Goal: Information Seeking & Learning: Learn about a topic

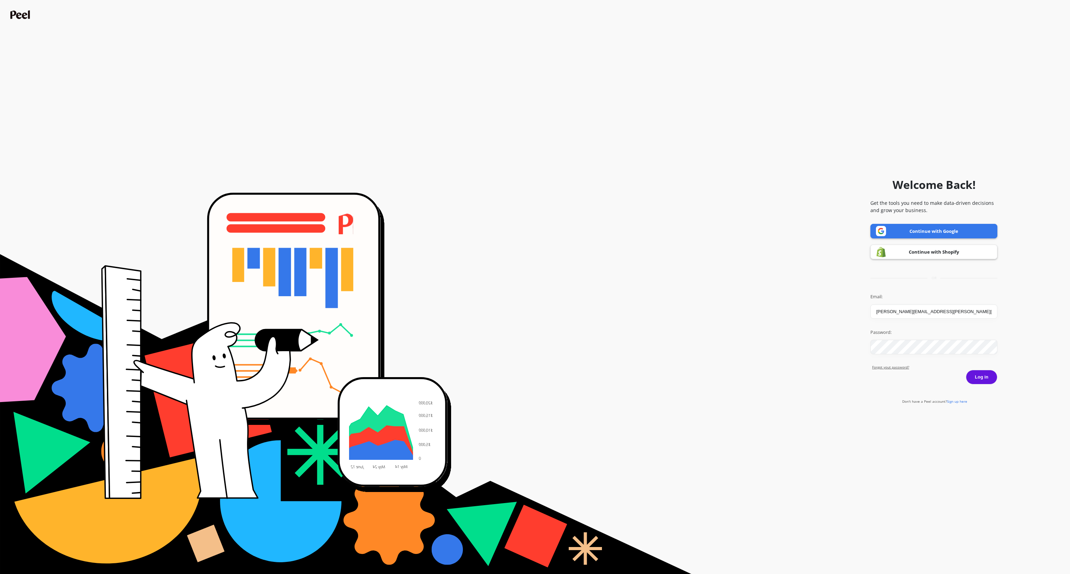
click at [958, 230] on link "Continue with Google" at bounding box center [933, 231] width 127 height 15
click at [981, 372] on button "Log in" at bounding box center [981, 377] width 31 height 15
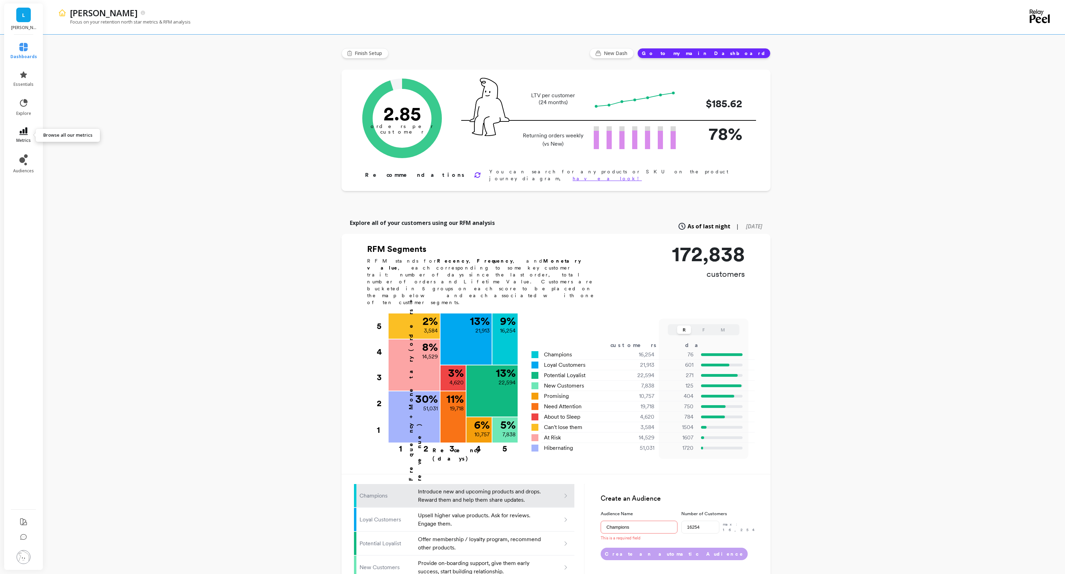
click at [22, 135] on icon at bounding box center [23, 131] width 8 height 8
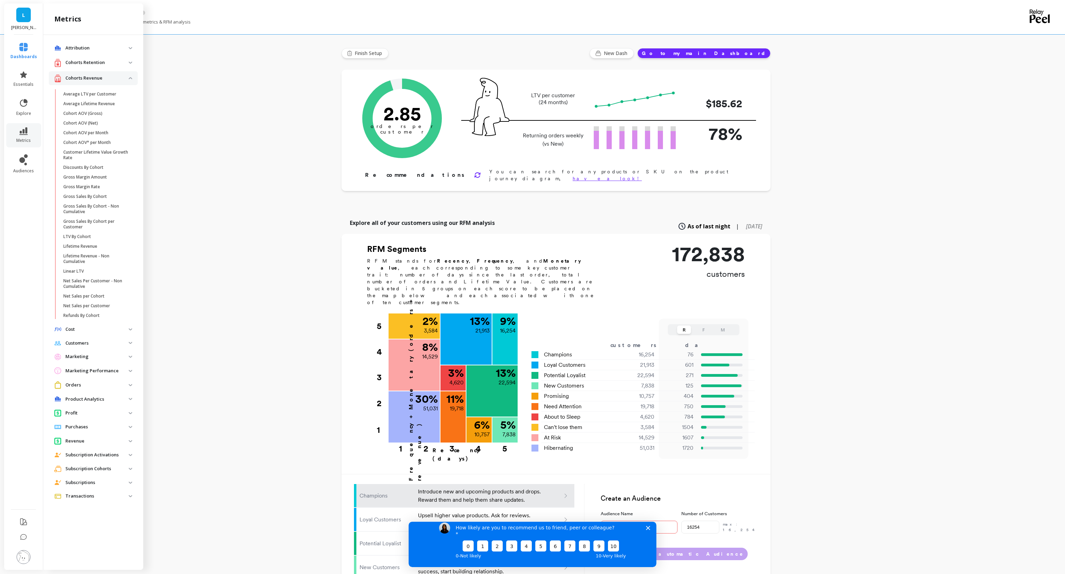
click at [97, 383] on p "Orders" at bounding box center [96, 385] width 63 height 7
click at [93, 443] on p "Revenue" at bounding box center [96, 441] width 63 height 7
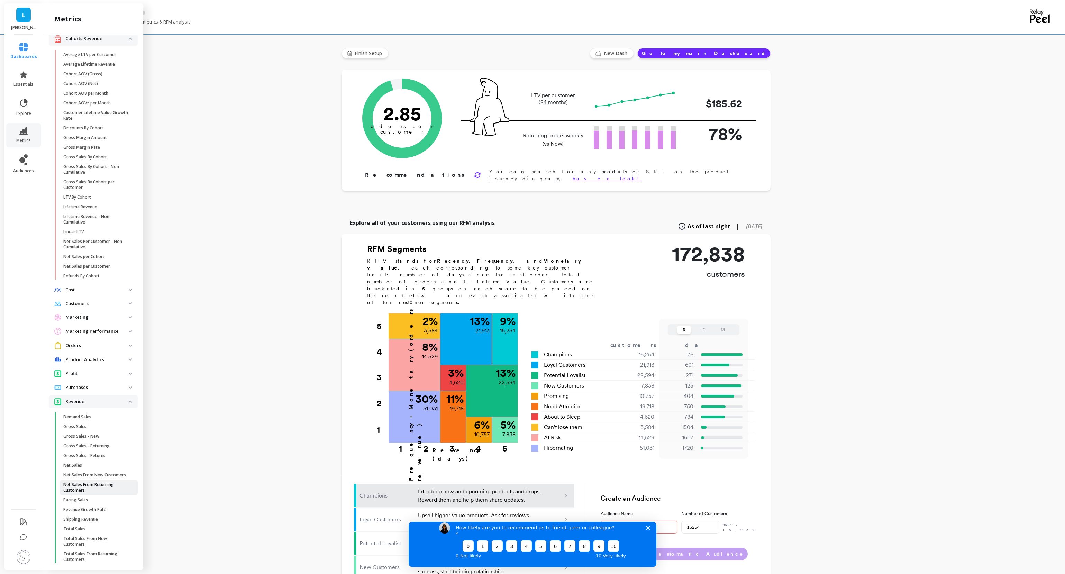
scroll to position [44, 0]
click at [71, 527] on p "Total Sales" at bounding box center [74, 525] width 22 height 6
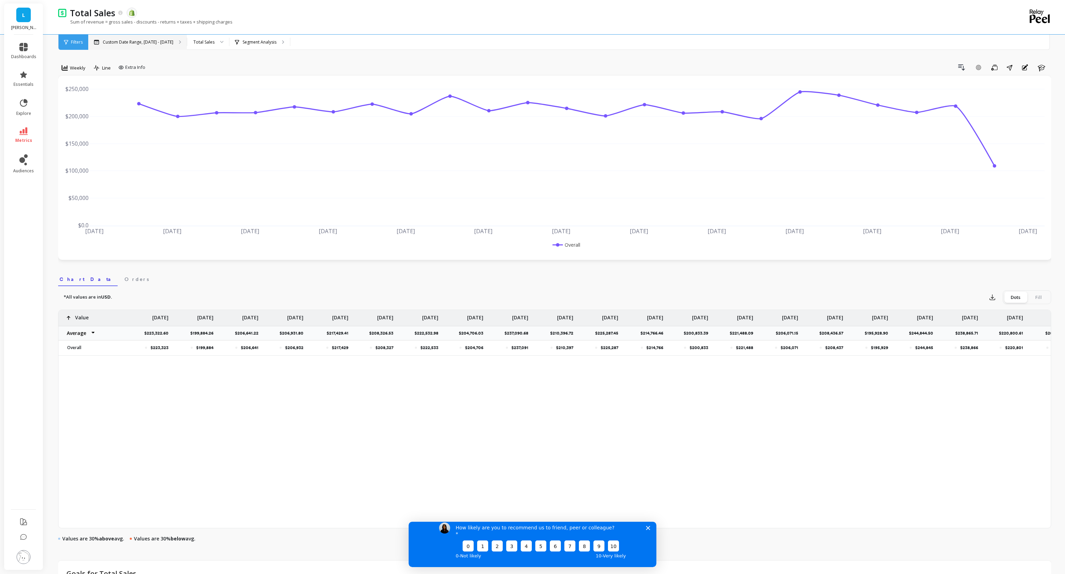
click at [163, 43] on p "Custom Date Range, [DATE] - [DATE]" at bounding box center [138, 42] width 71 height 6
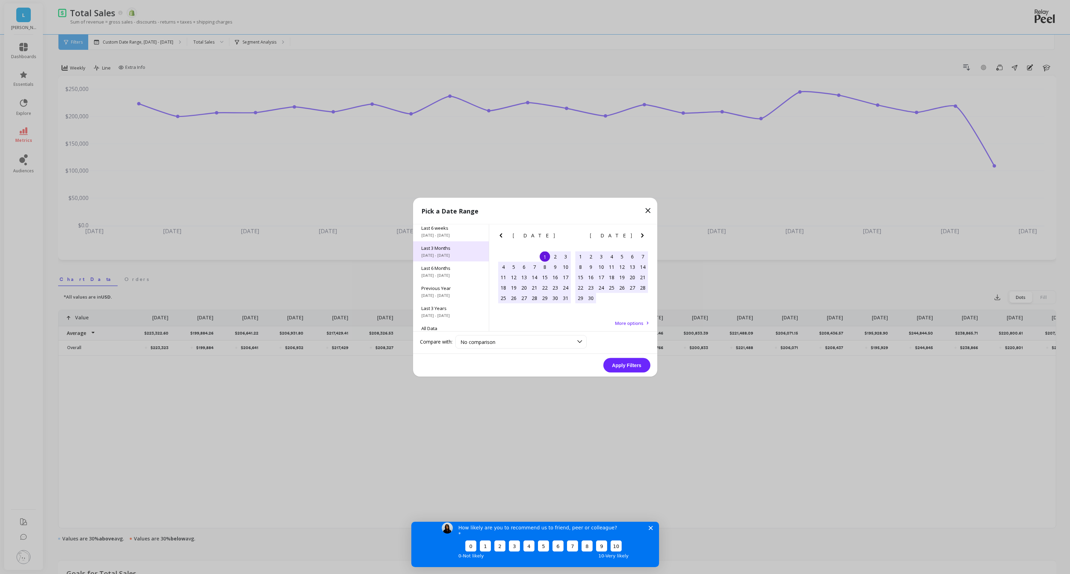
scroll to position [1, 0]
click at [450, 268] on span "Previous Month" at bounding box center [450, 270] width 59 height 6
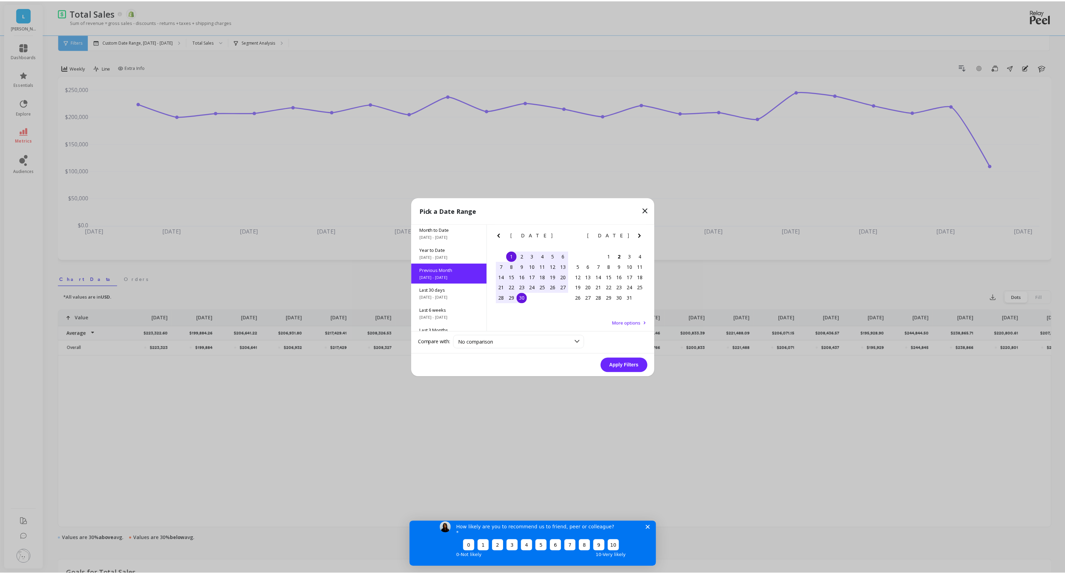
scroll to position [0, 0]
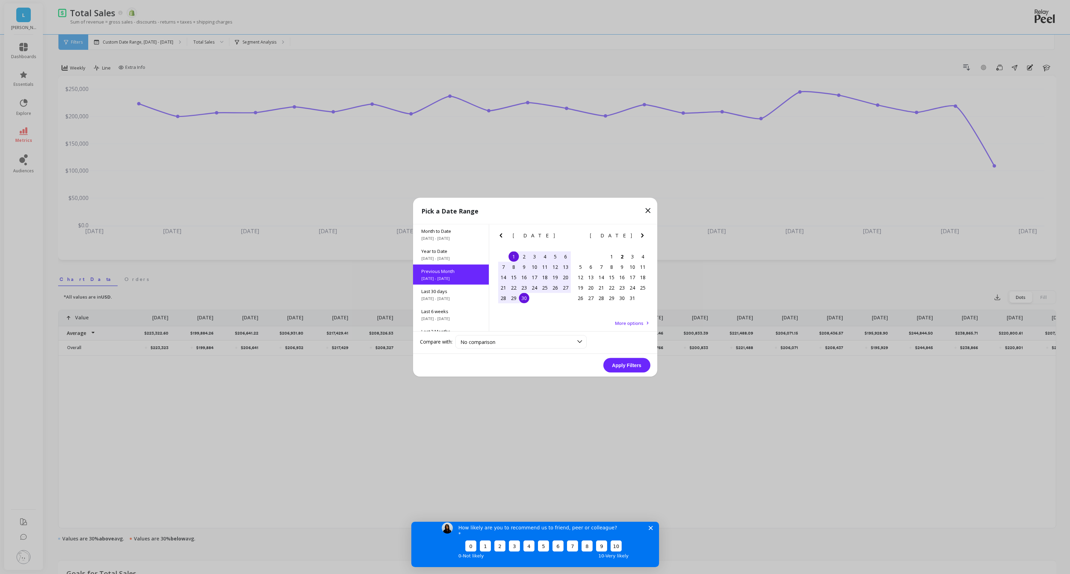
click at [637, 366] on button "Apply Filters" at bounding box center [626, 365] width 47 height 15
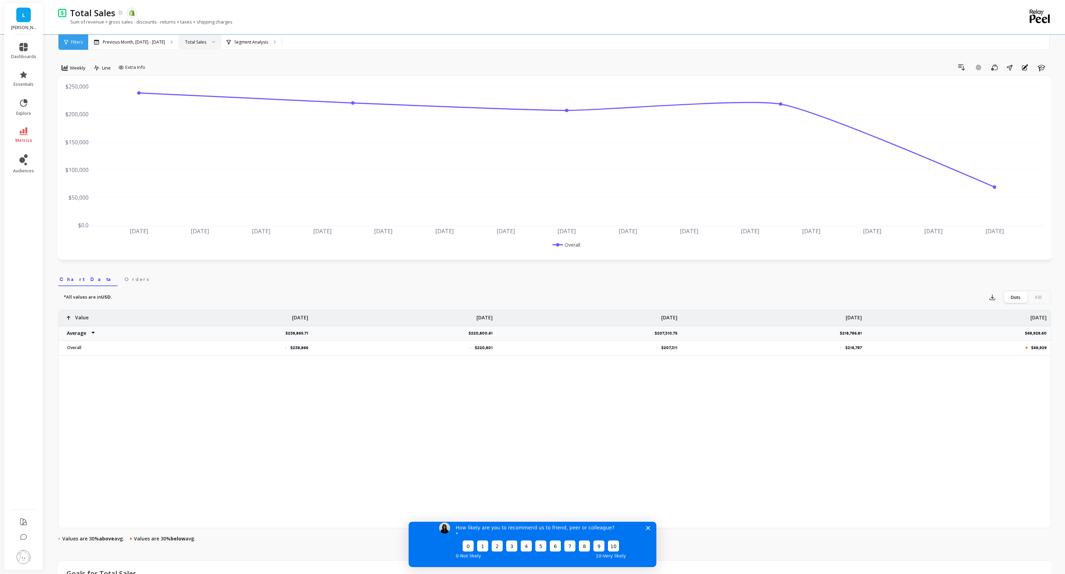
click at [192, 43] on div "Total Sales" at bounding box center [195, 42] width 21 height 7
click at [72, 72] on div "Weekly" at bounding box center [73, 68] width 28 height 12
click at [78, 85] on div "All" at bounding box center [83, 83] width 39 height 7
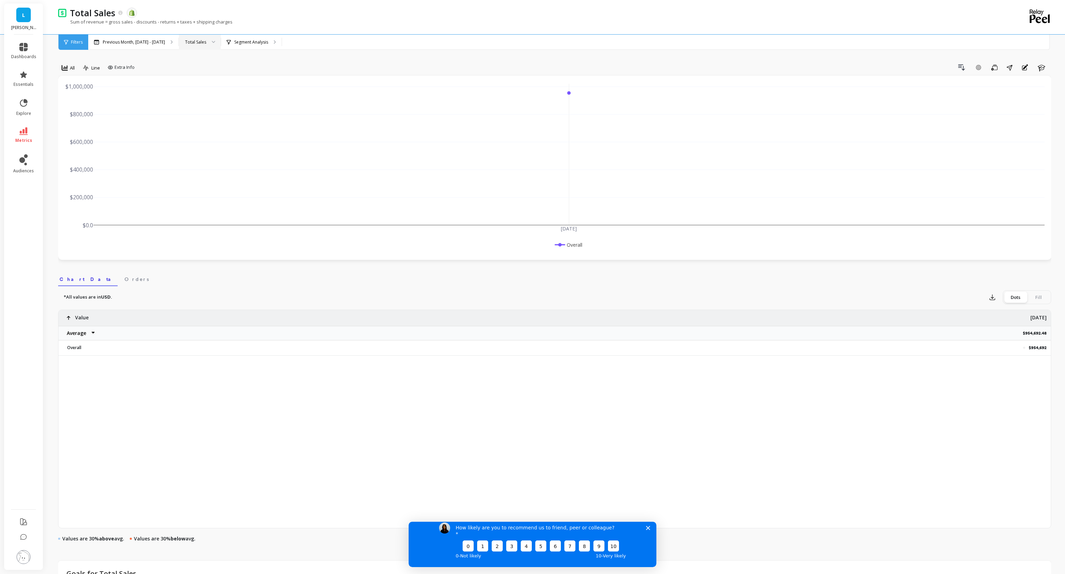
click at [20, 556] on img at bounding box center [24, 557] width 14 height 14
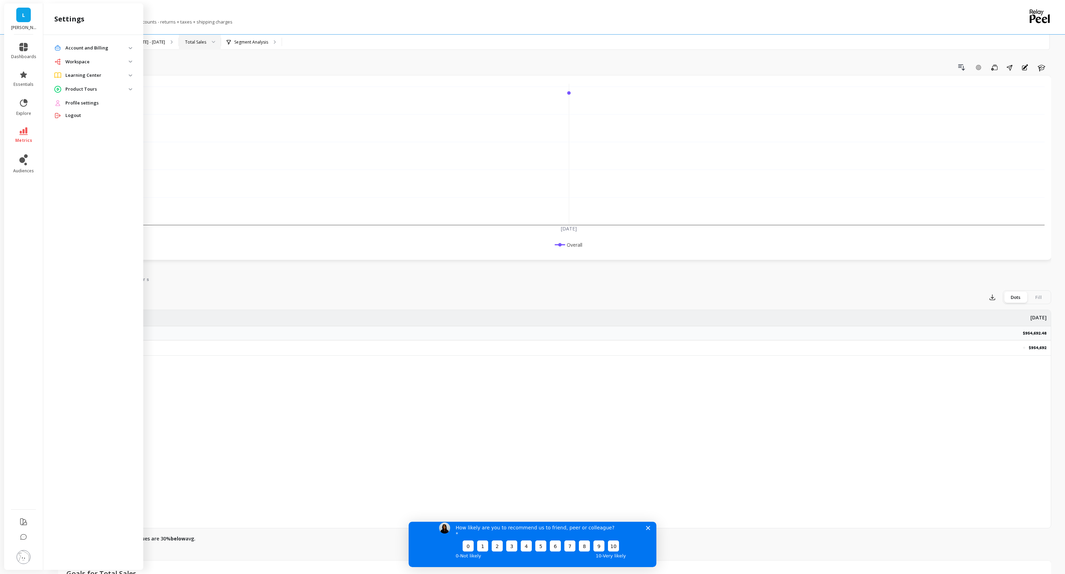
click at [92, 62] on p "Workspace" at bounding box center [96, 61] width 63 height 7
click at [99, 116] on p "Workspace Settings" at bounding box center [83, 116] width 40 height 6
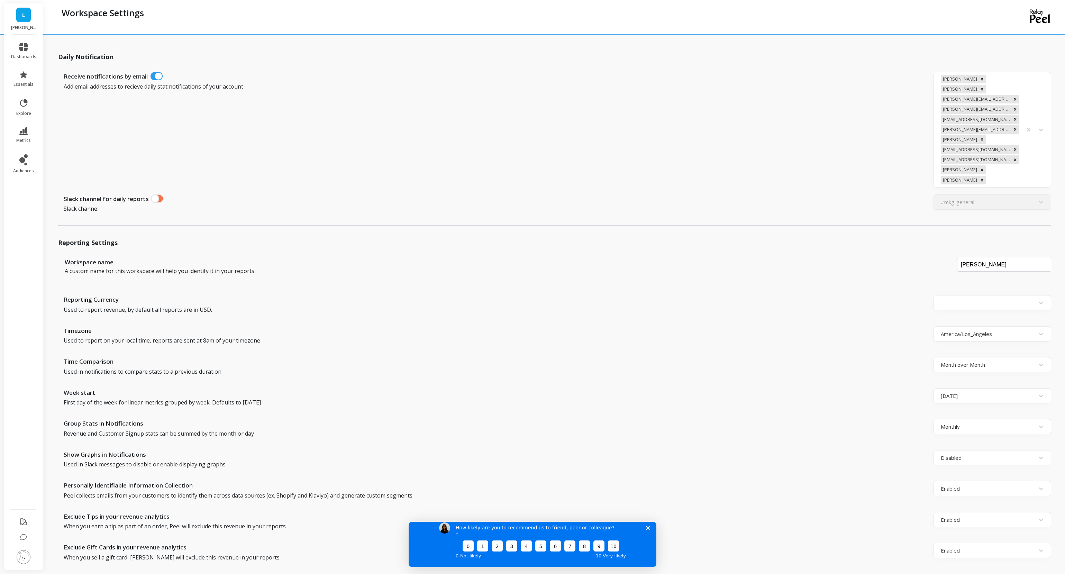
click at [646, 530] on icon "Close survey" at bounding box center [648, 527] width 4 height 4
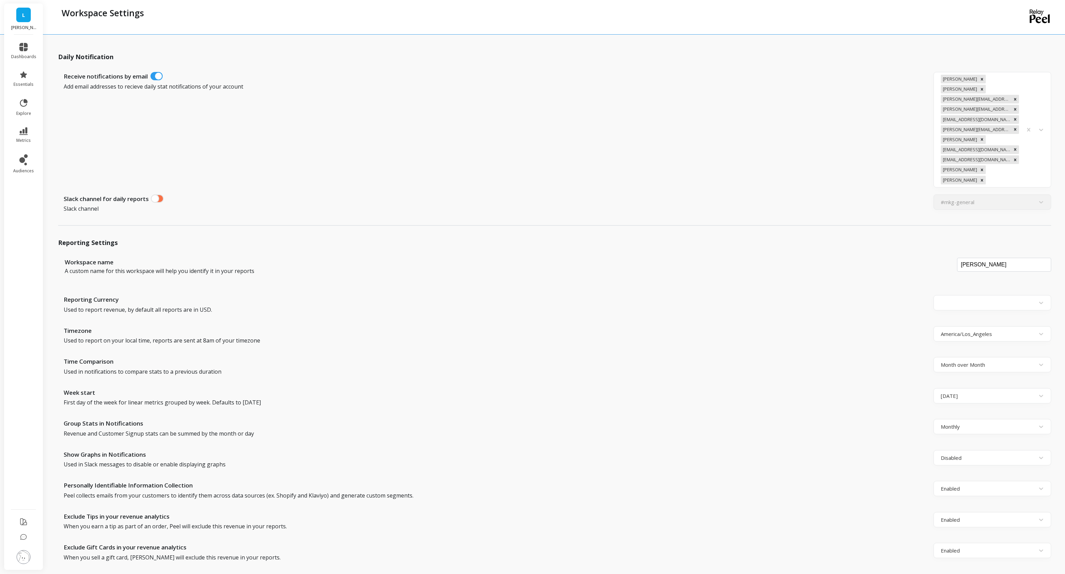
scroll to position [27, 0]
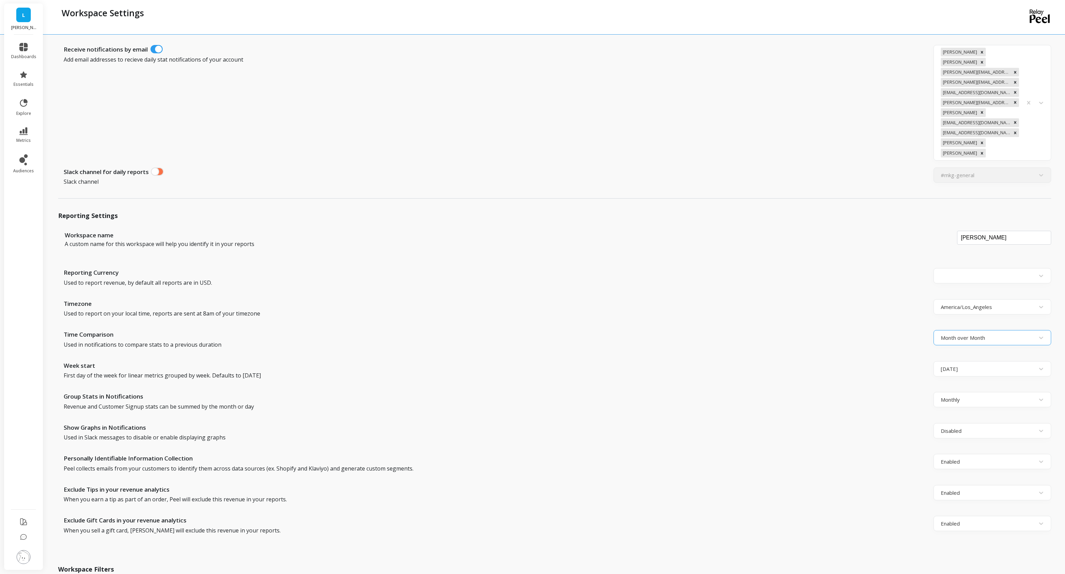
click at [990, 333] on div at bounding box center [985, 337] width 91 height 9
click at [881, 330] on div "Time Comparison" at bounding box center [497, 335] width 866 height 10
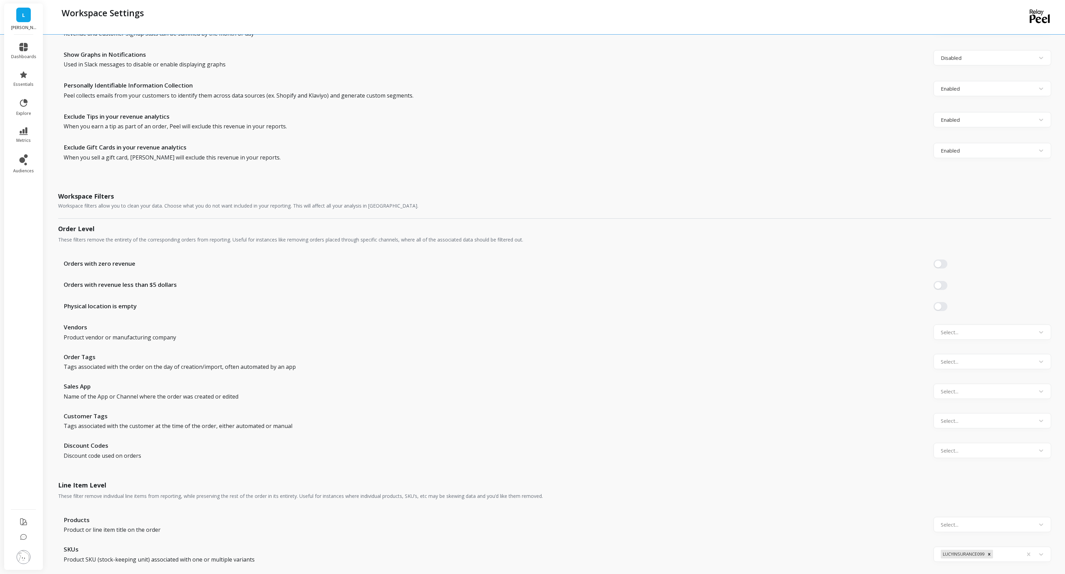
scroll to position [510, 0]
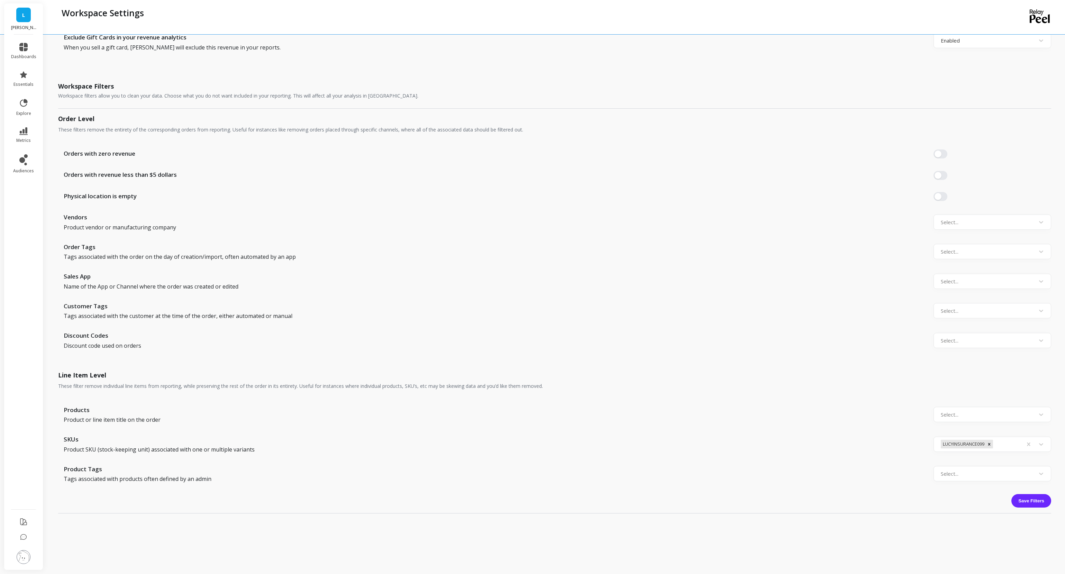
click at [29, 556] on img at bounding box center [24, 557] width 14 height 14
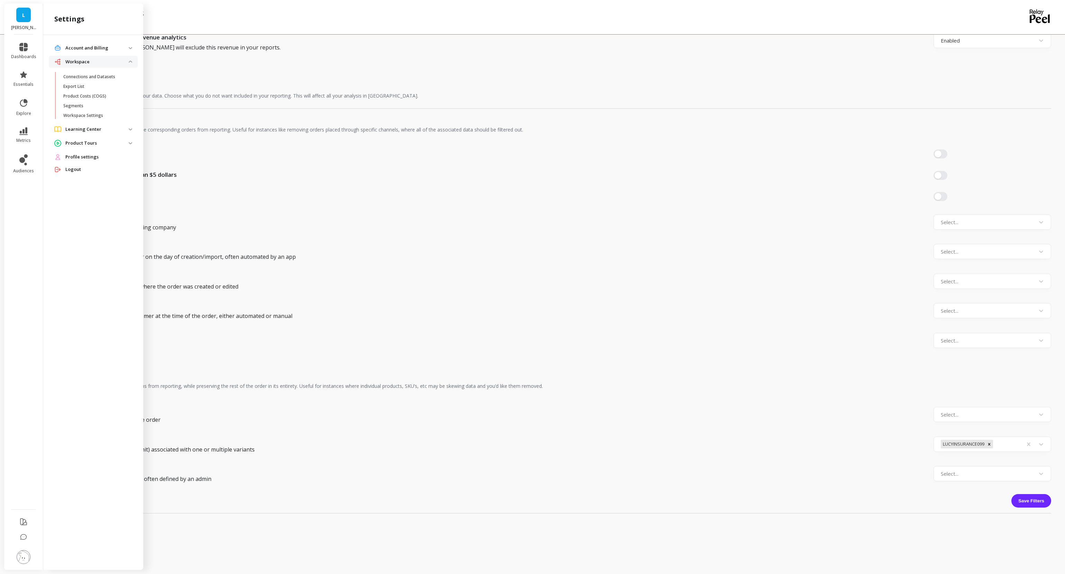
click at [130, 126] on center "Learning Center" at bounding box center [93, 129] width 89 height 12
click at [84, 145] on p "Documentation" at bounding box center [78, 145] width 31 height 6
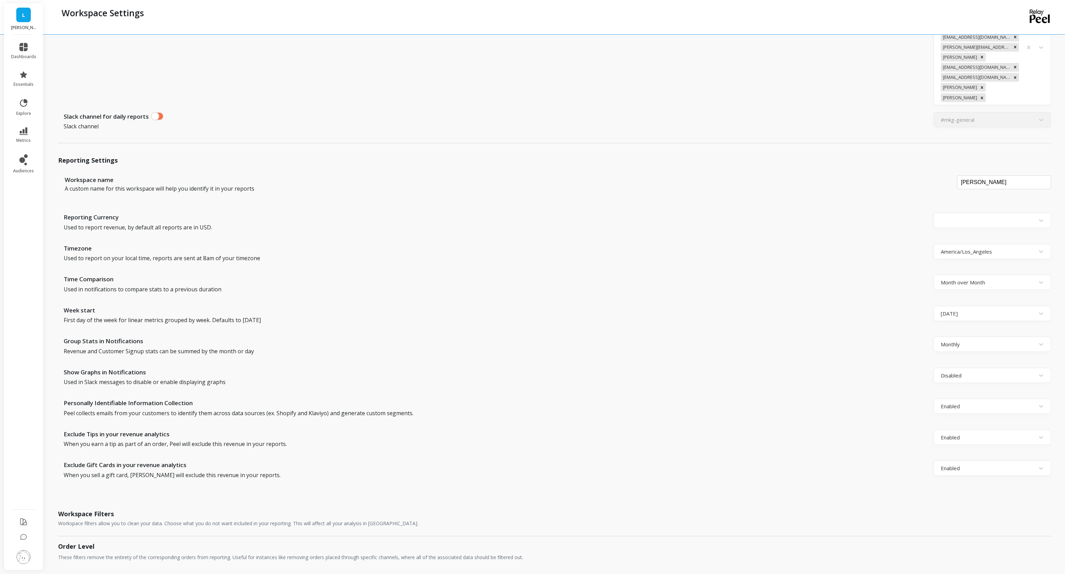
scroll to position [122, 0]
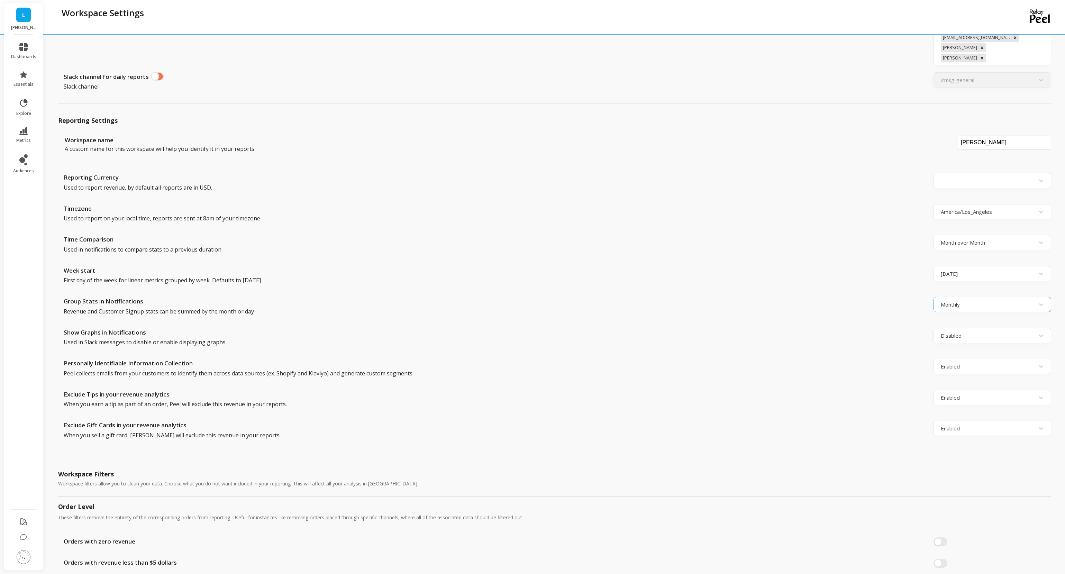
click at [966, 300] on div at bounding box center [985, 304] width 91 height 9
click at [963, 300] on div at bounding box center [985, 304] width 91 height 9
click at [866, 297] on div "Group Stats in Notifications Revenue and Customer Signup stats can be summed by…" at bounding box center [497, 309] width 866 height 24
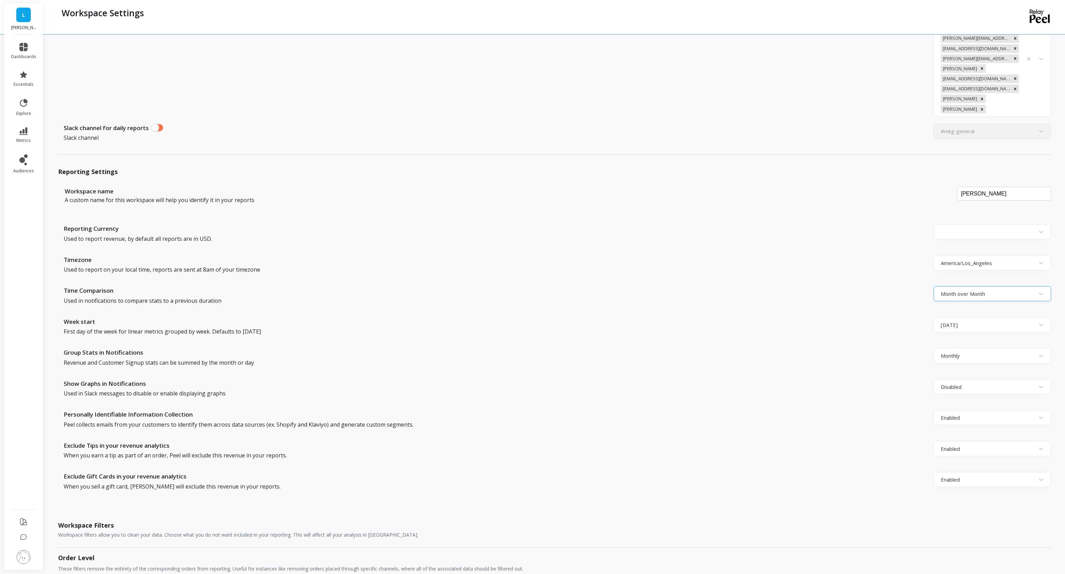
click at [978, 289] on div at bounding box center [985, 293] width 91 height 9
click at [928, 286] on div "Time Comparison Used in notifications to compare stats to a previous duration" at bounding box center [497, 298] width 866 height 24
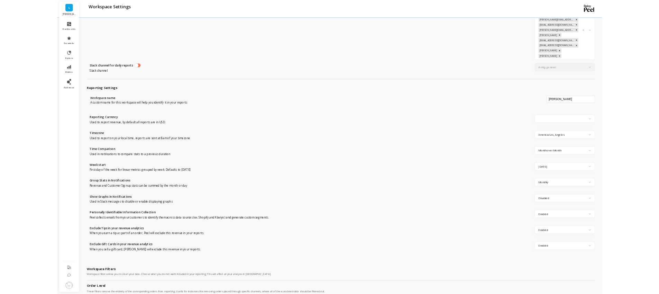
scroll to position [0, 0]
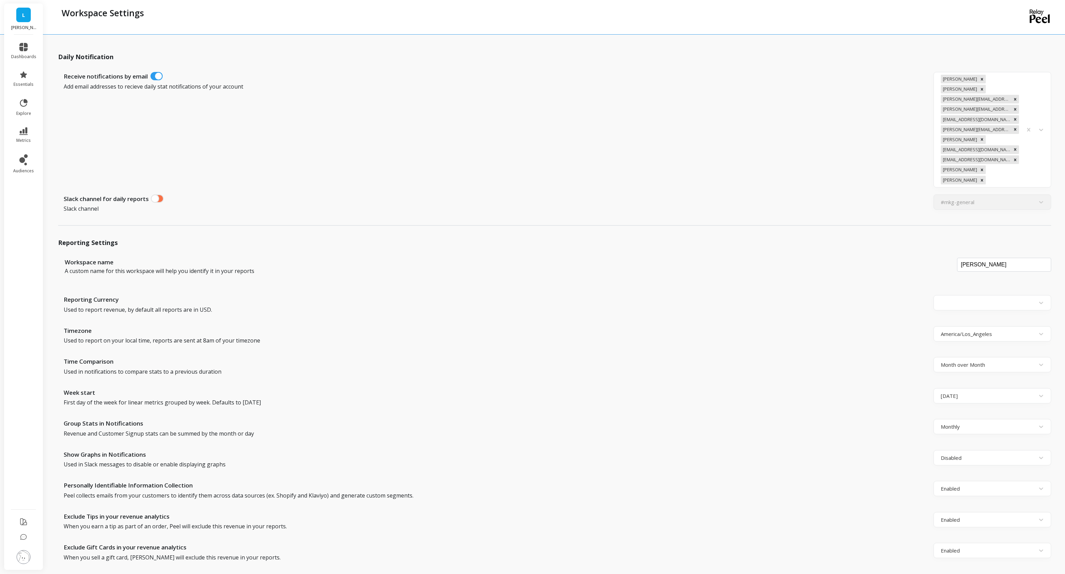
click at [803, 336] on p "Used to report on your local time, reports are sent at 8am of your timezone" at bounding box center [454, 340] width 780 height 8
